Goal: Check status: Check status

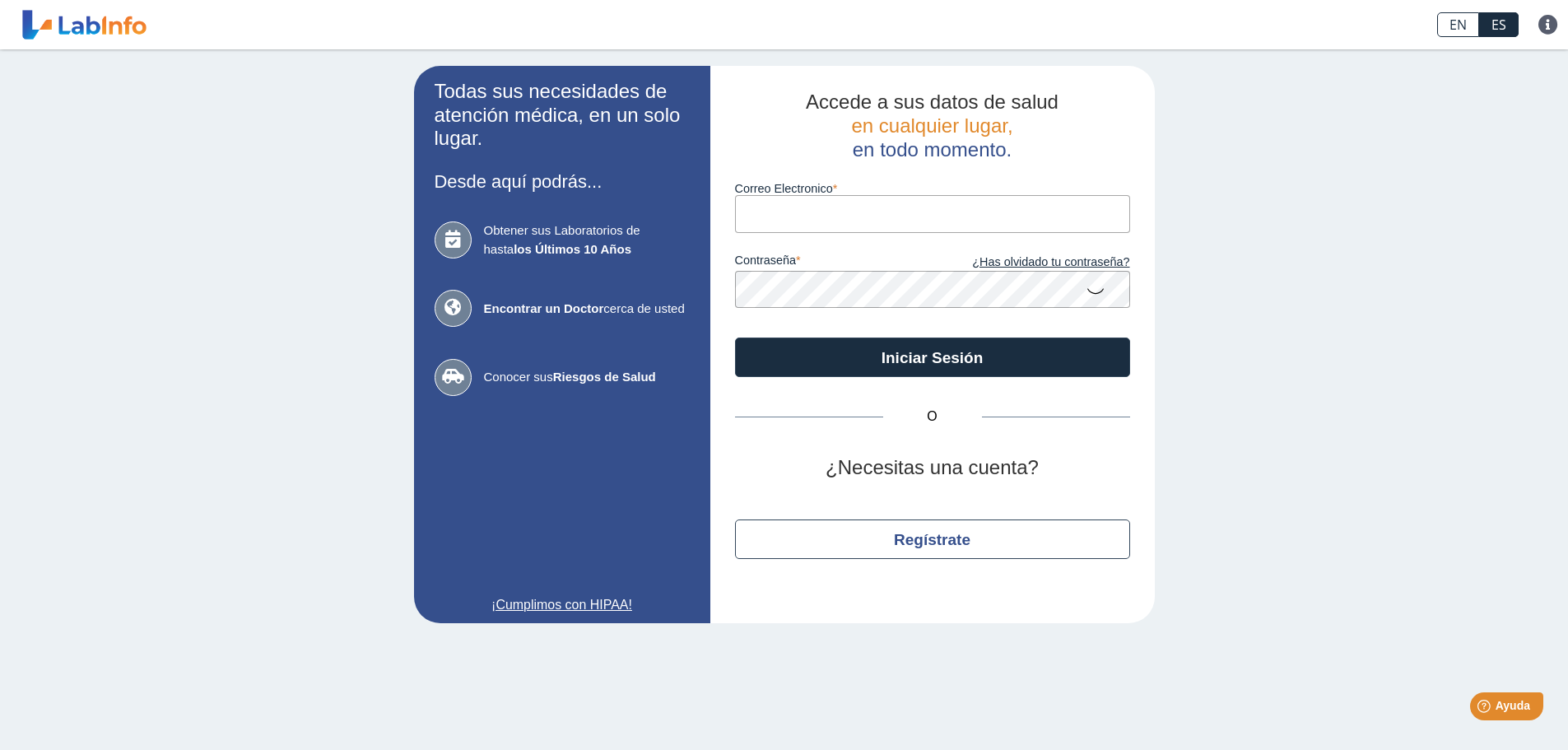
click at [779, 208] on input "Correo Electronico" at bounding box center [933, 213] width 395 height 37
type input "Roquiro@gmail.com"
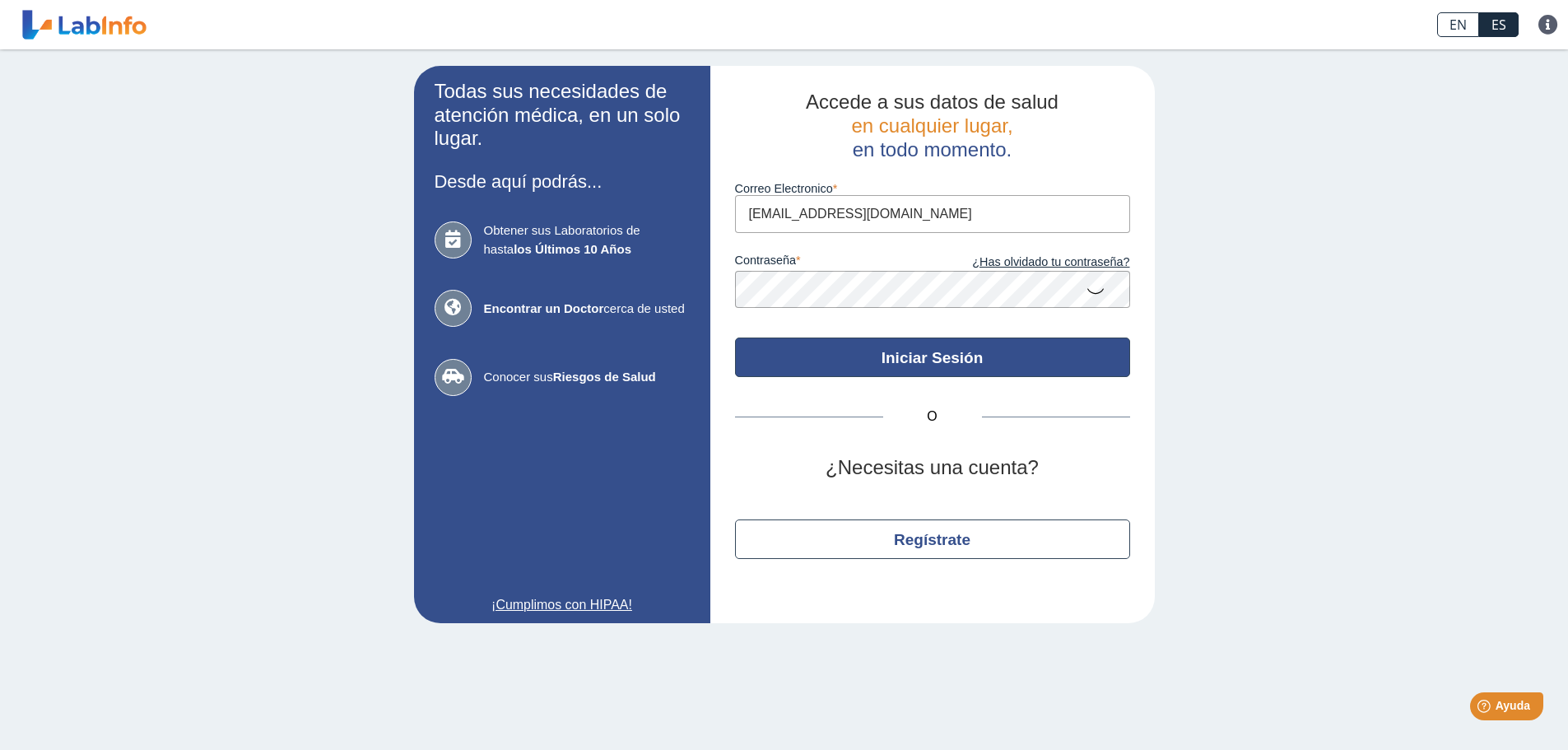
click at [928, 358] on button "Iniciar Sesión" at bounding box center [933, 357] width 395 height 40
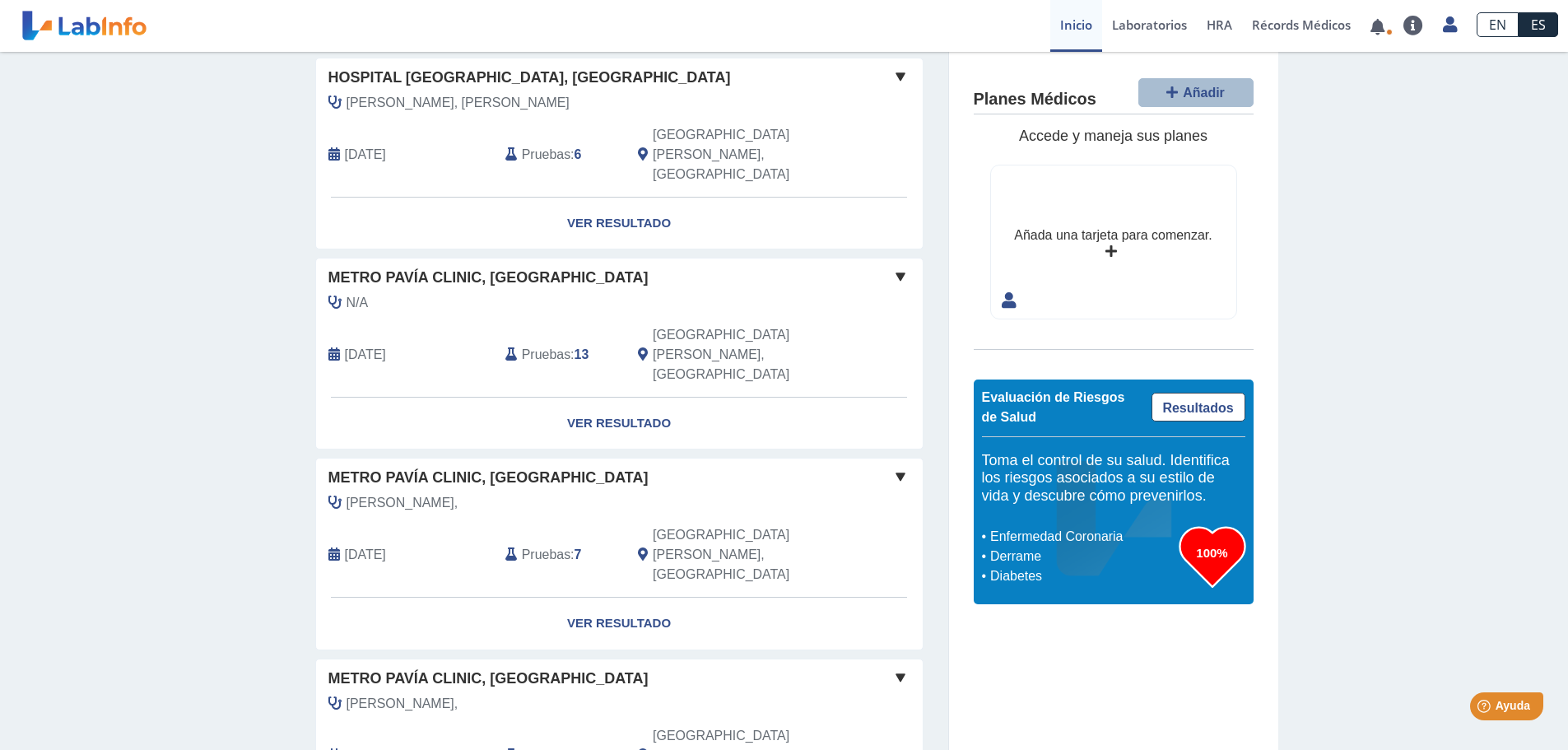
scroll to position [1130, 0]
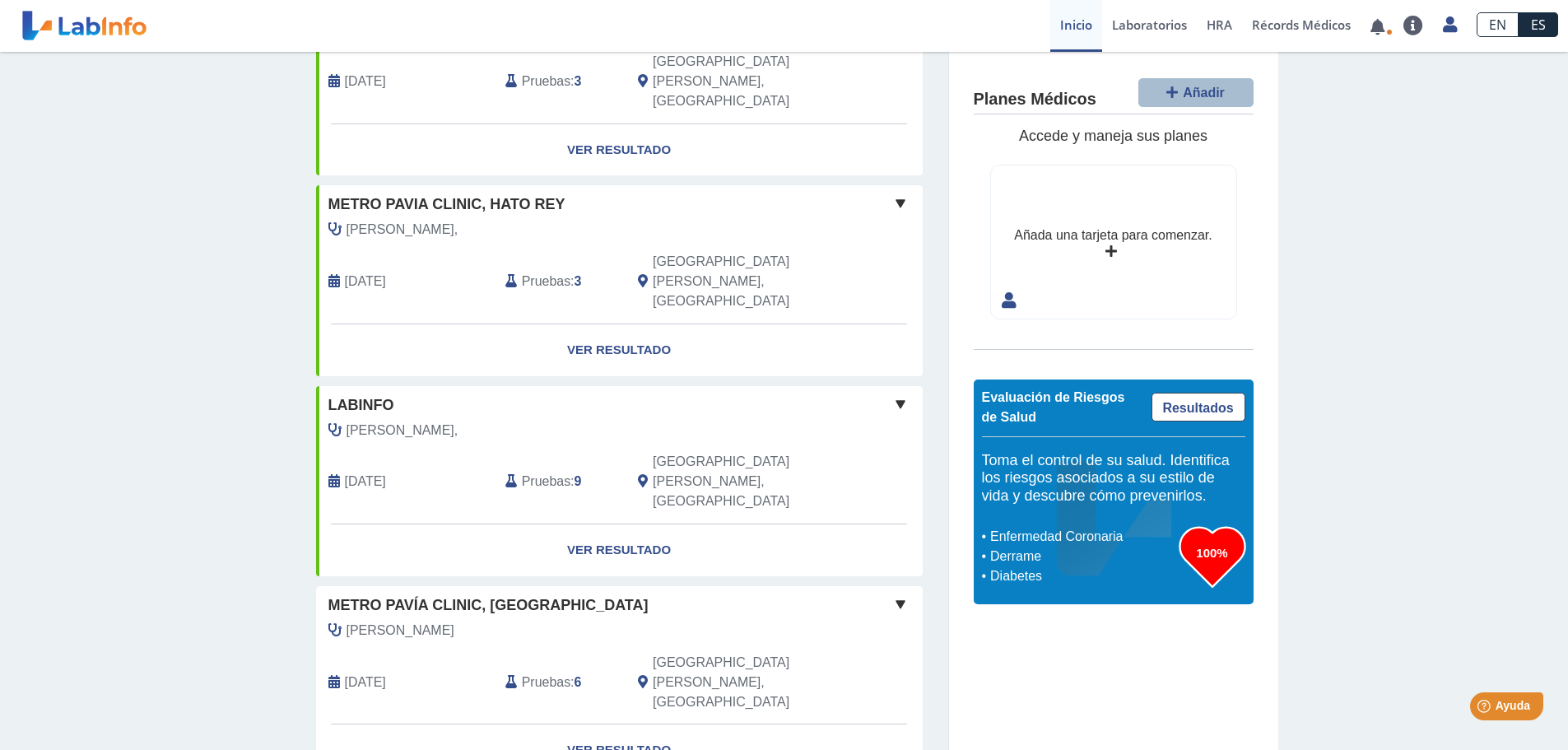
scroll to position [0, 0]
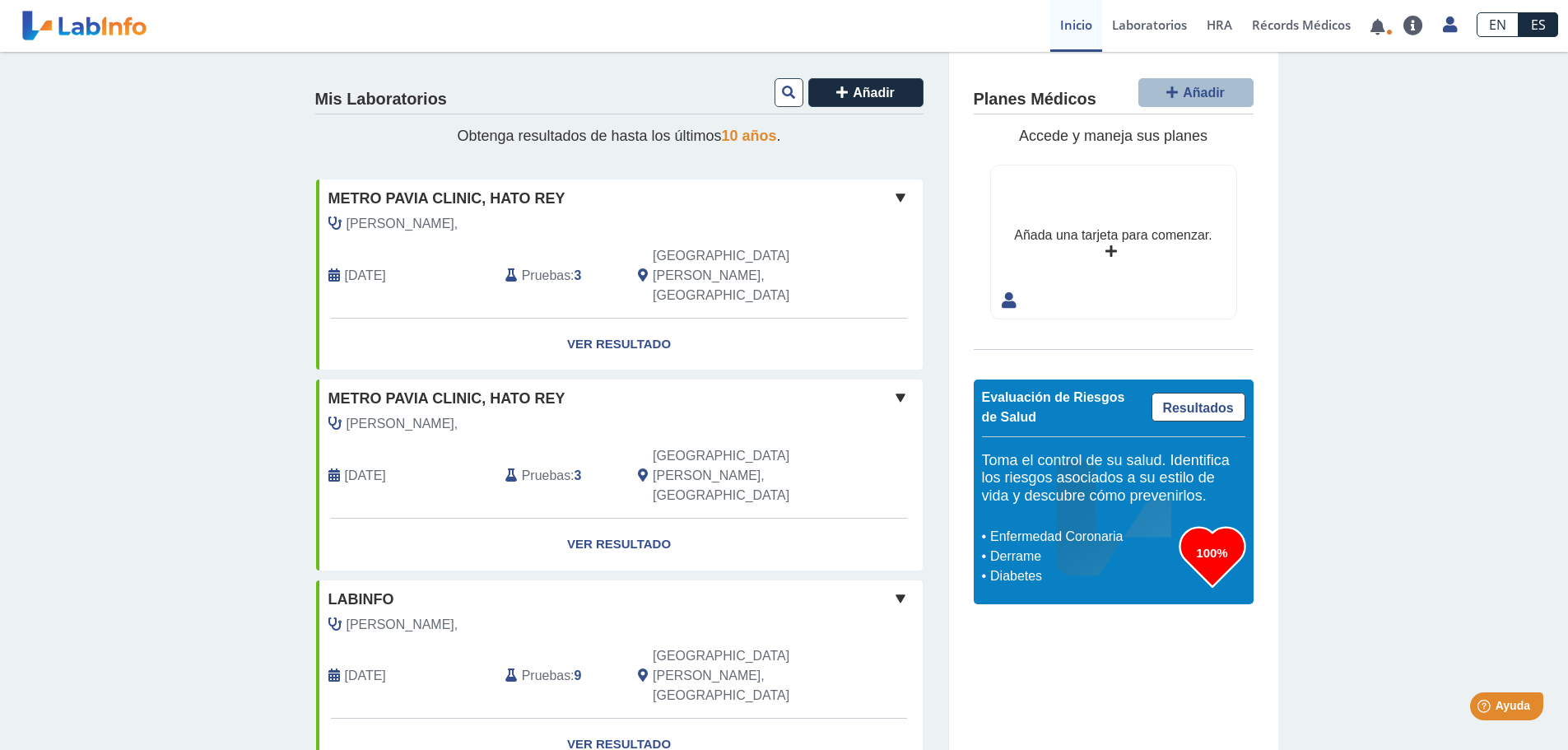
click at [694, 92] on div "Mis Laboratorios Añadir" at bounding box center [619, 94] width 608 height 38
click at [785, 87] on icon at bounding box center [789, 93] width 14 height 13
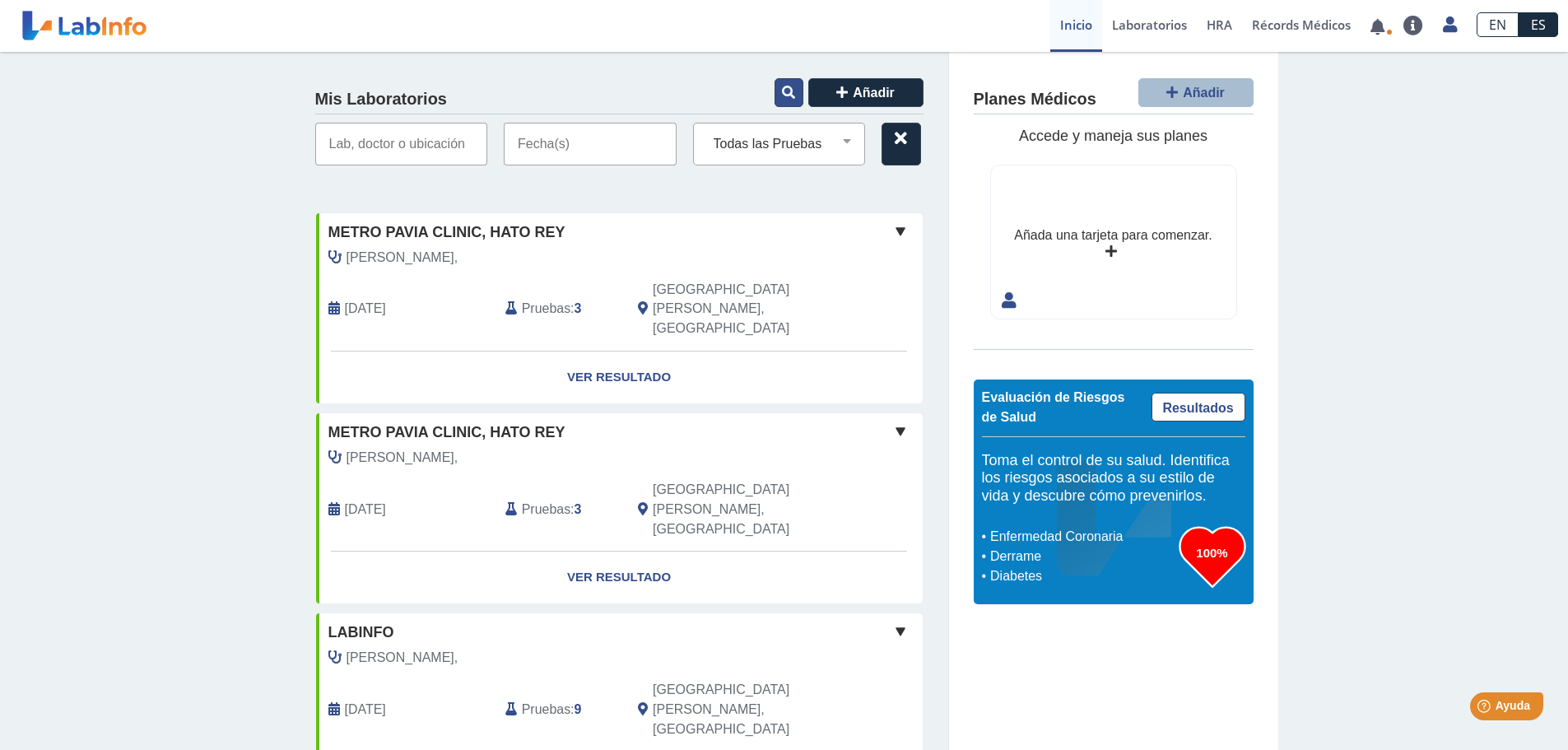
click at [784, 87] on icon at bounding box center [789, 93] width 14 height 13
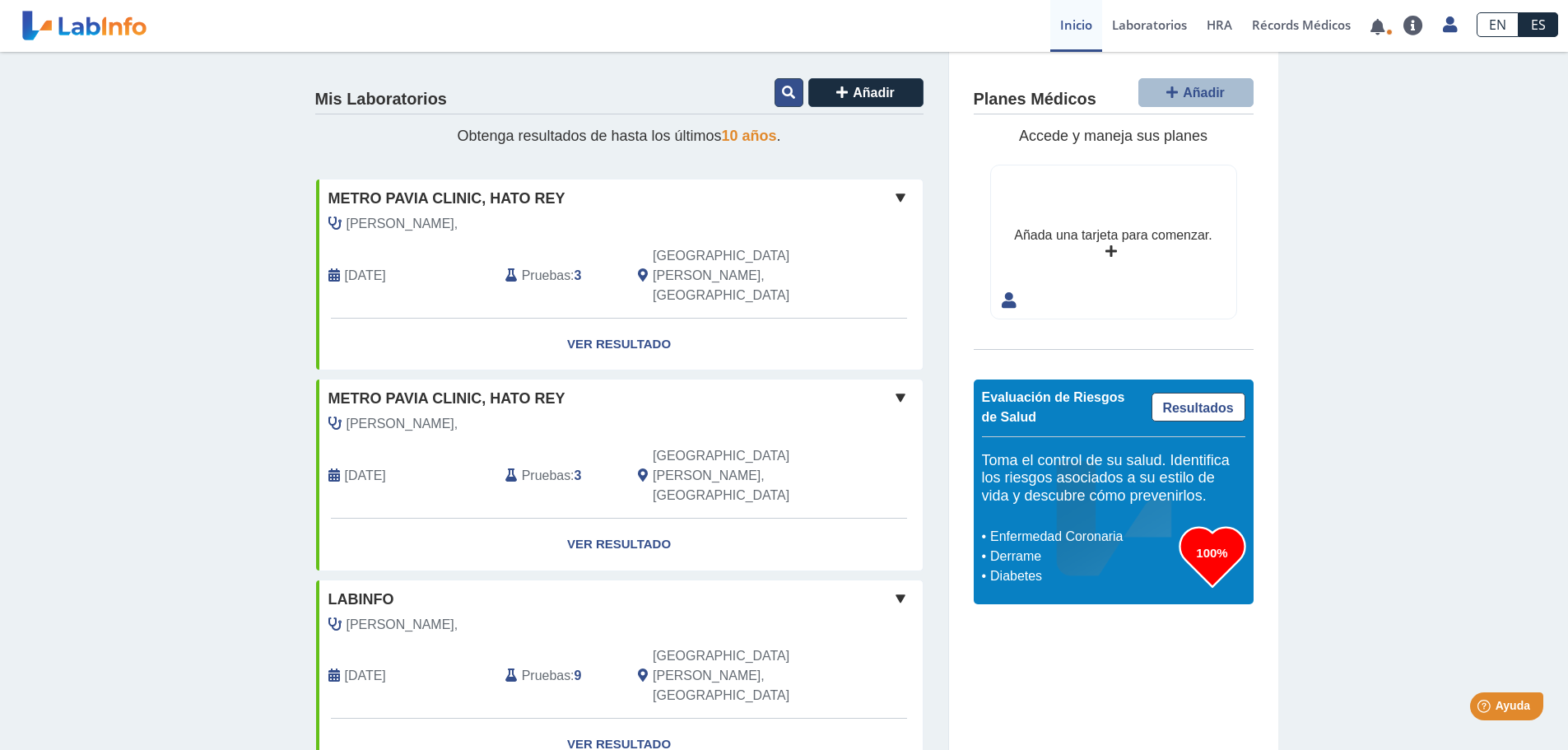
click at [784, 87] on icon at bounding box center [789, 93] width 14 height 13
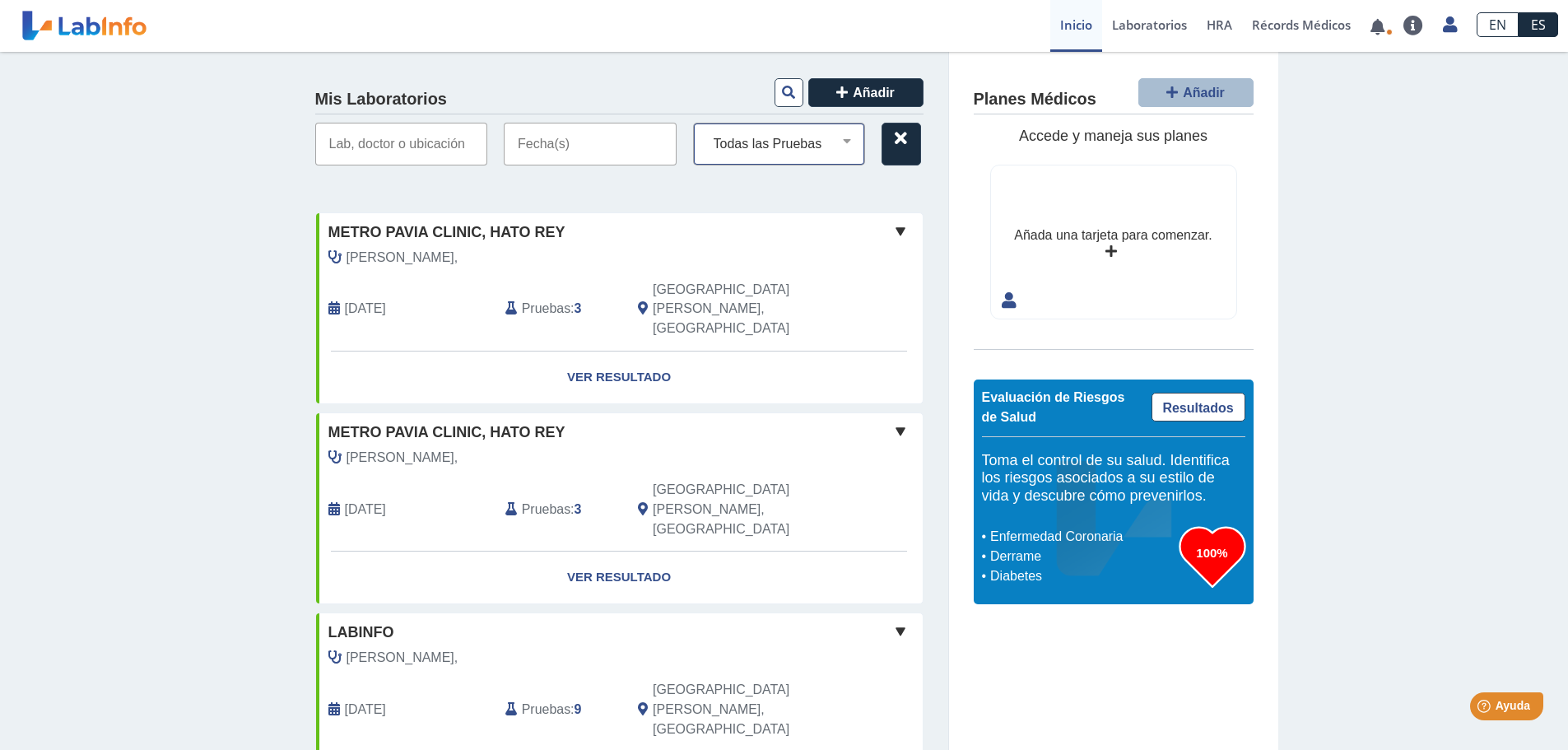
click at [838, 140] on select "Todas las Pruebas cbc cbc ([MEDICAL_DATA] edta) cbc with diff: automated cmp cm…" at bounding box center [786, 144] width 158 height 21
click at [782, 87] on icon at bounding box center [789, 93] width 14 height 13
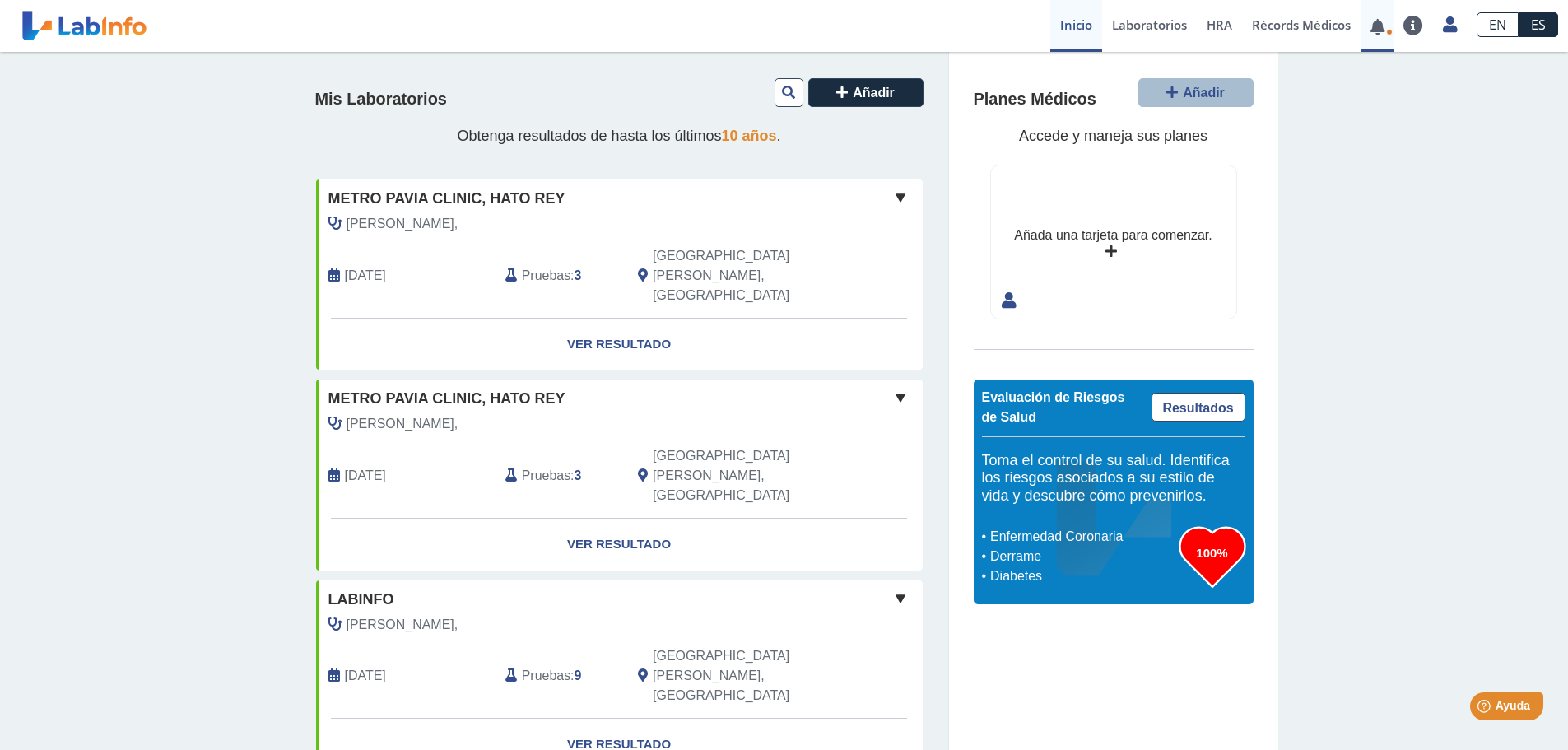
click at [1378, 23] on link at bounding box center [1377, 26] width 34 height 13
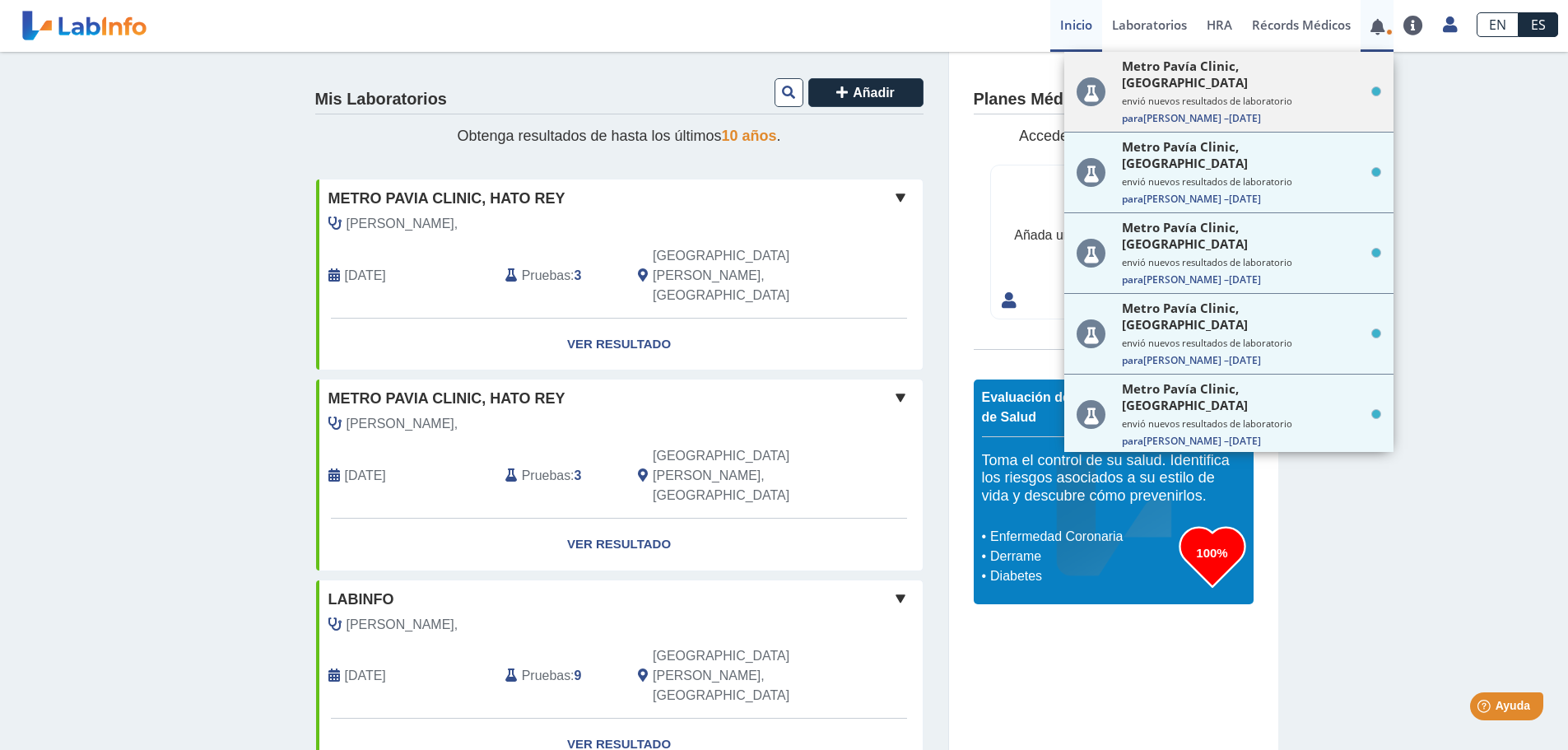
click at [1264, 94] on small "envió nuevos resultados de laboratorio" at bounding box center [1252, 100] width 259 height 13
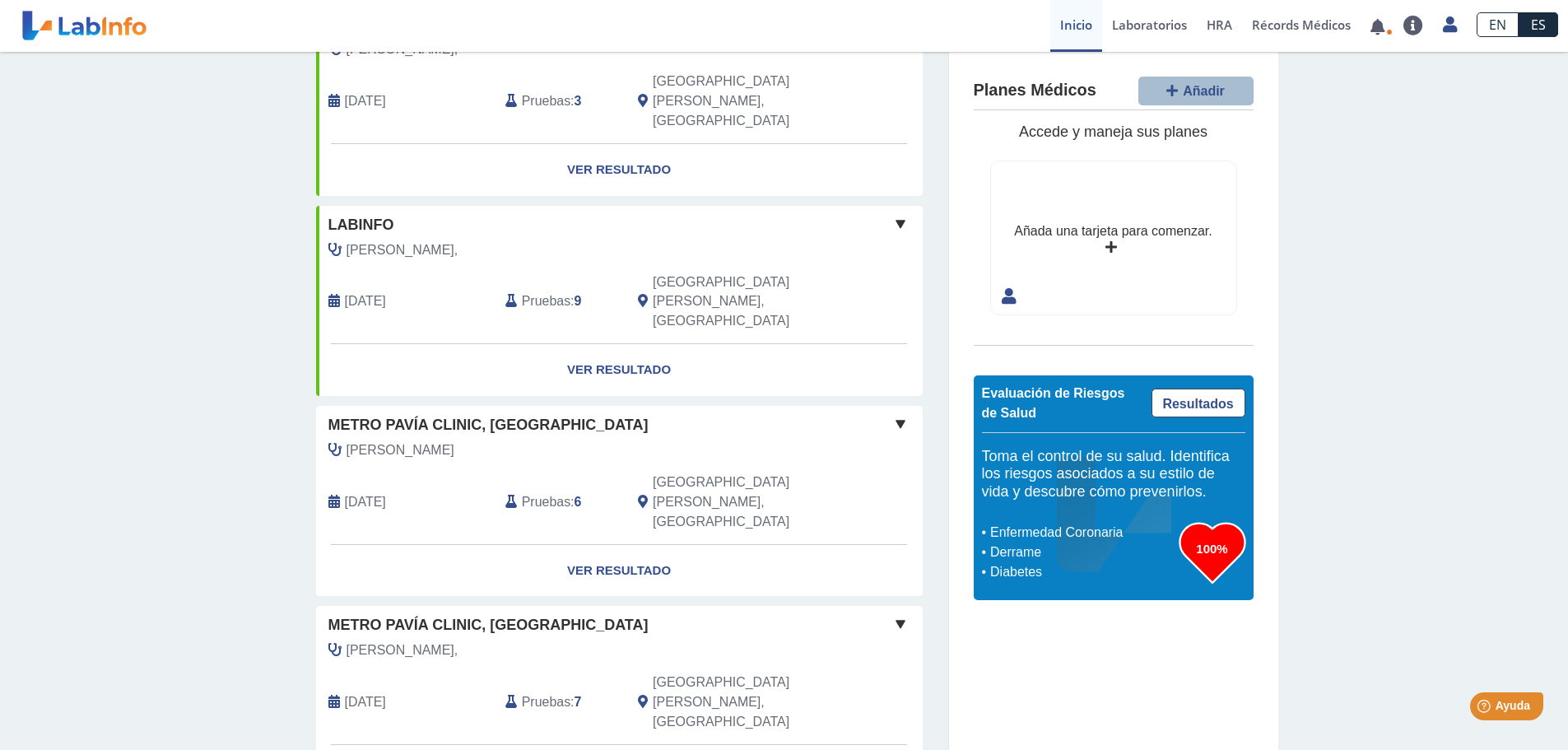
scroll to position [412, 0]
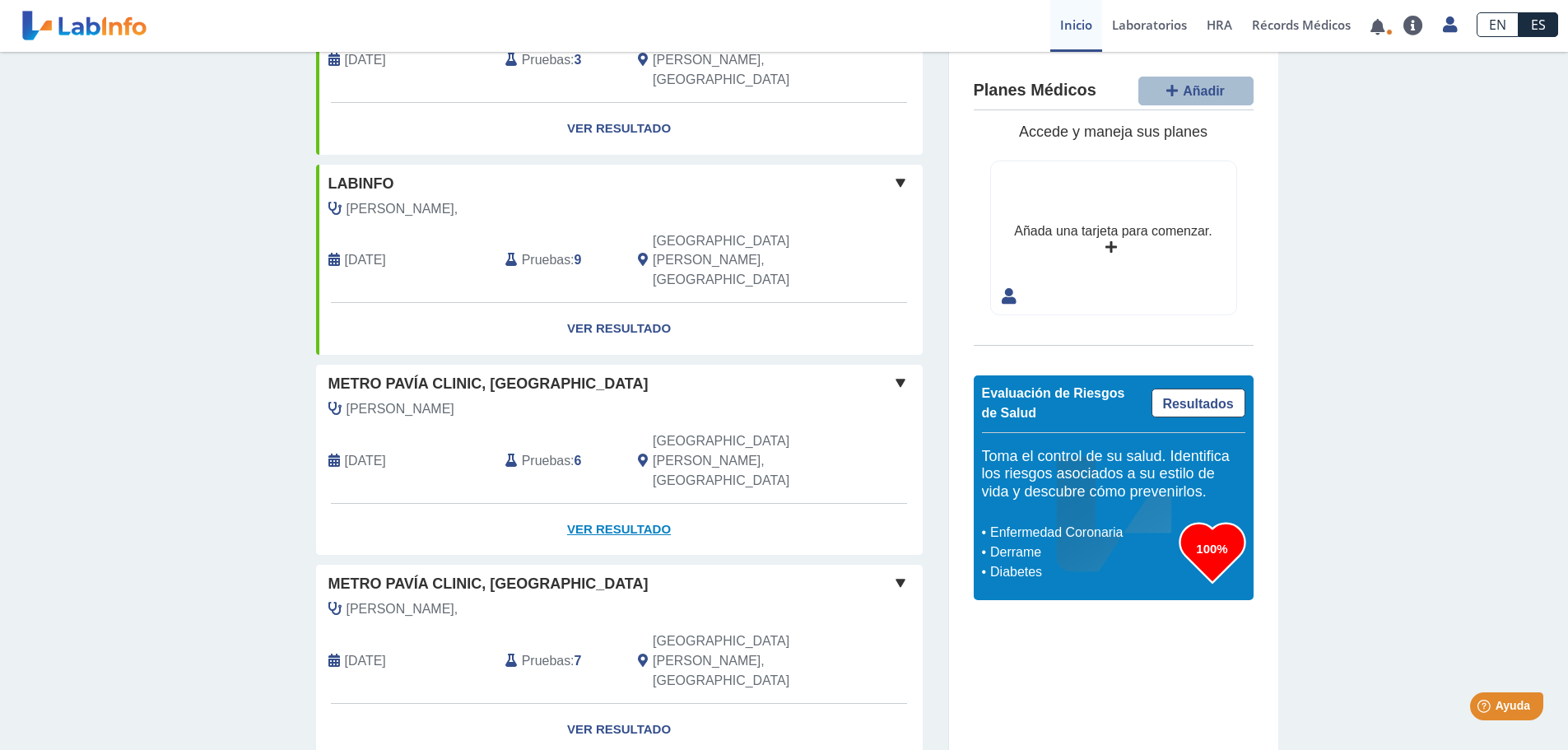
click at [624, 503] on link "Ver Resultado" at bounding box center [619, 529] width 607 height 52
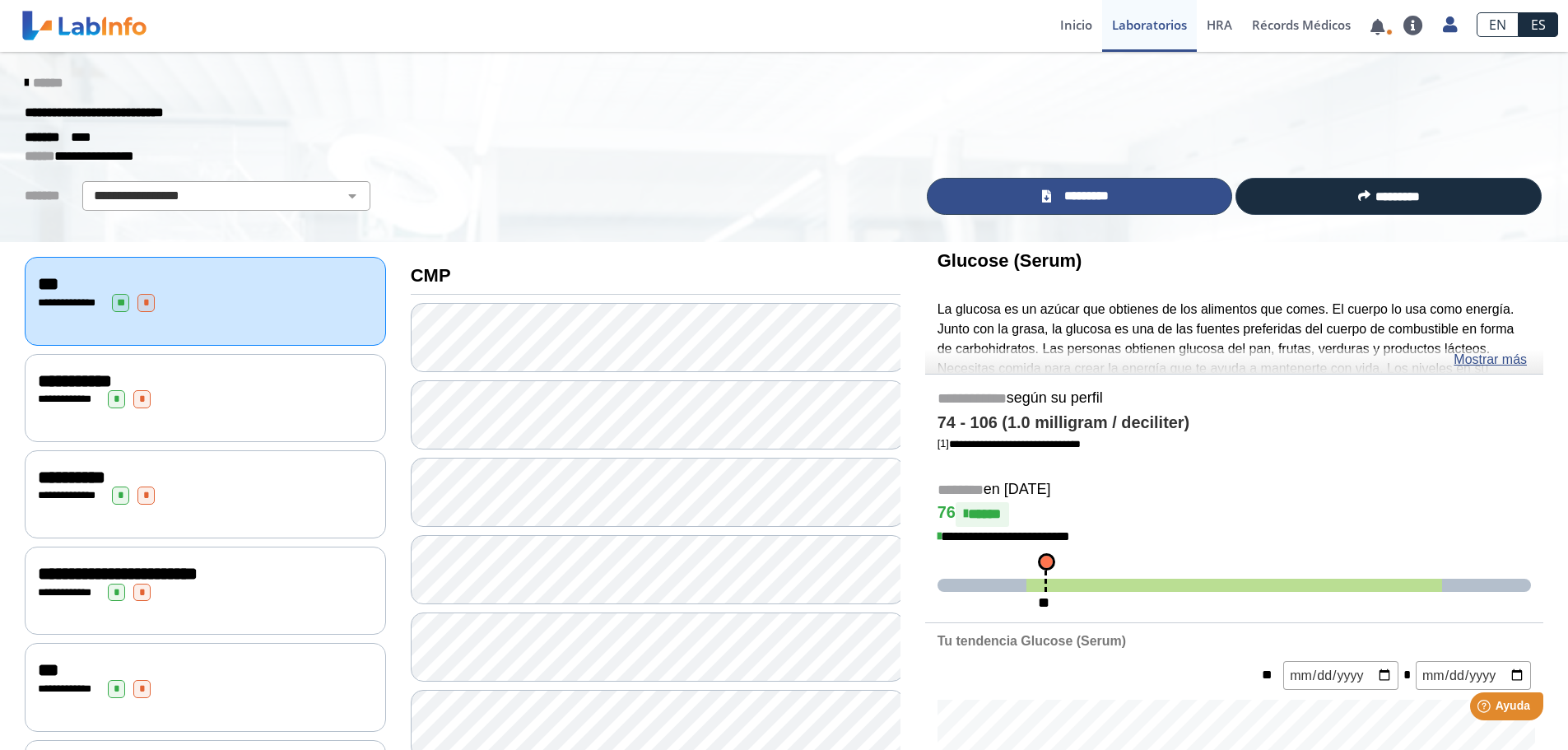
click at [1100, 190] on span "*********" at bounding box center [1086, 197] width 60 height 19
click at [1095, 197] on span "*********" at bounding box center [1086, 197] width 60 height 19
